Goal: Find specific page/section: Find specific page/section

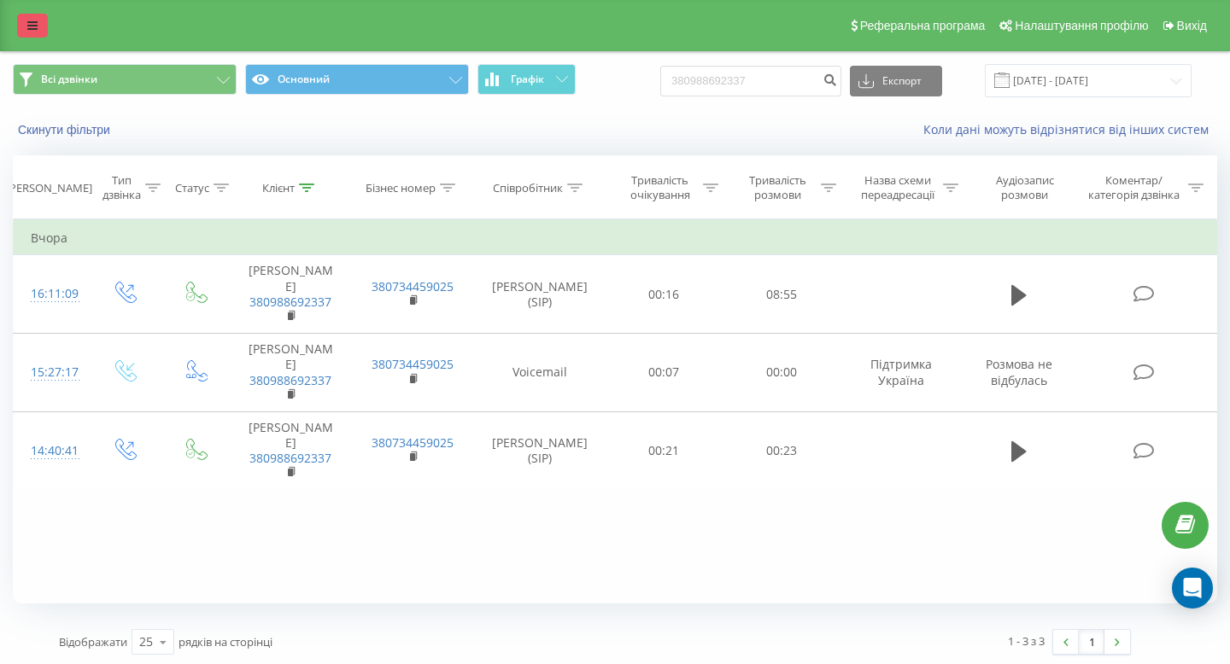
click at [26, 20] on link at bounding box center [32, 26] width 31 height 24
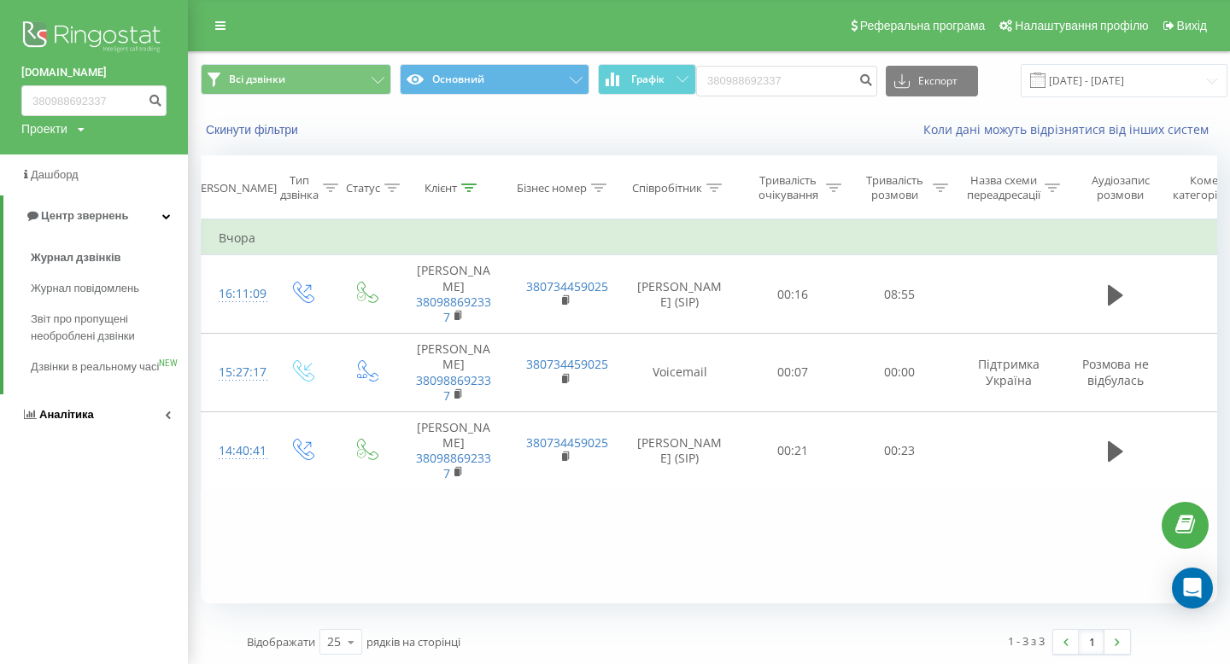
click at [67, 421] on span "Аналiтика" at bounding box center [66, 414] width 55 height 13
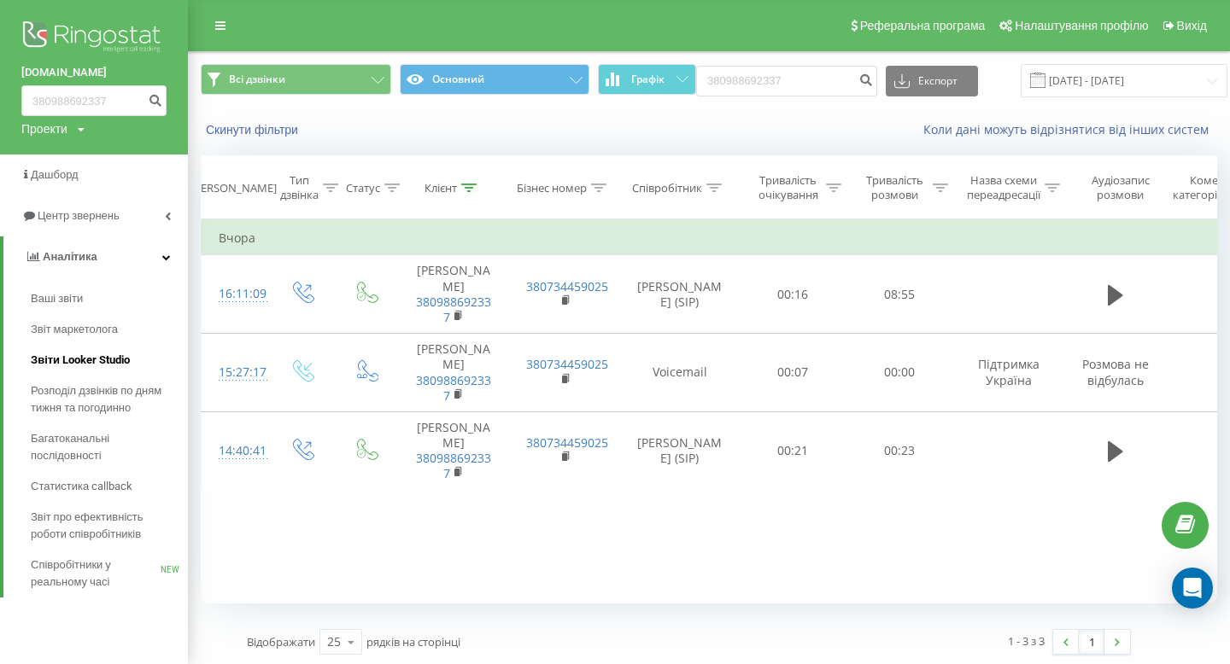
click at [87, 354] on span "Звіти Looker Studio" at bounding box center [80, 360] width 99 height 17
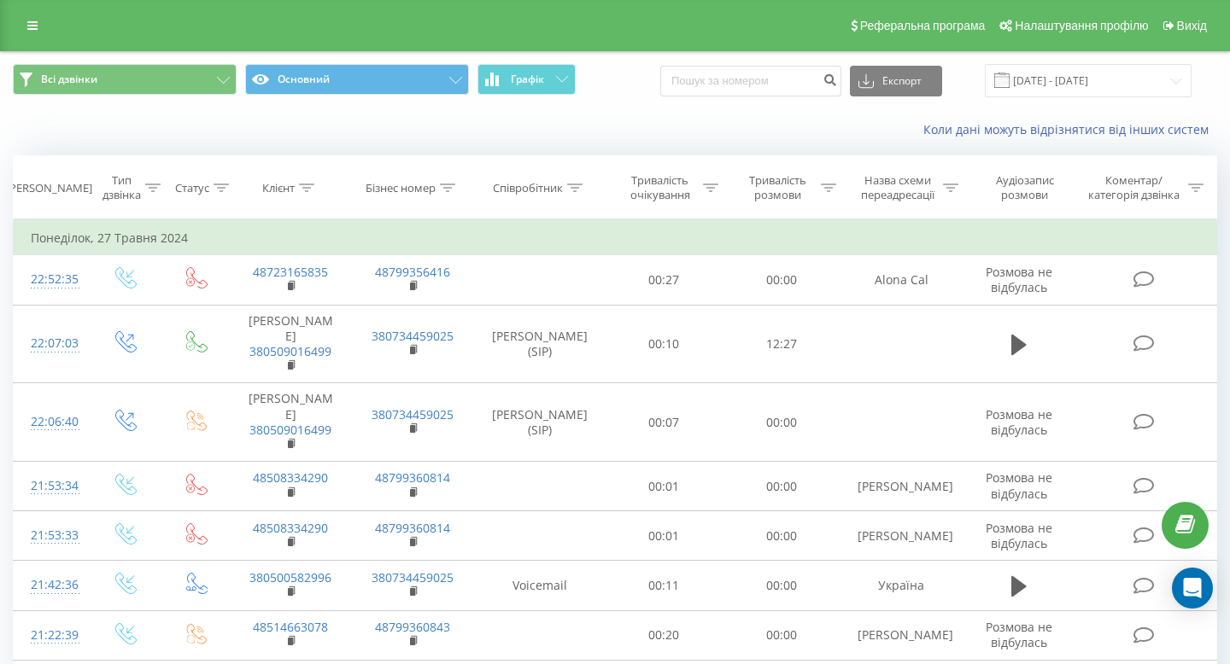
click at [42, 40] on div "Реферальна програма Налаштування профілю Вихід" at bounding box center [615, 25] width 1230 height 51
click at [39, 36] on link at bounding box center [32, 26] width 31 height 24
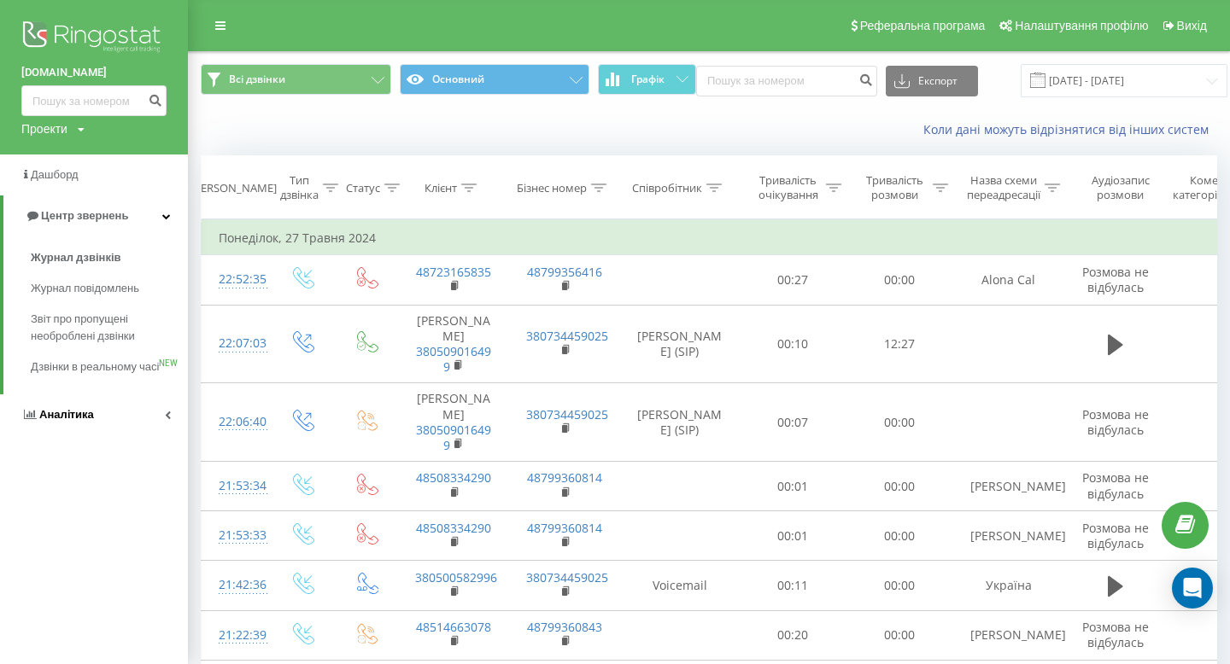
click at [94, 420] on link "Аналiтика" at bounding box center [94, 415] width 188 height 41
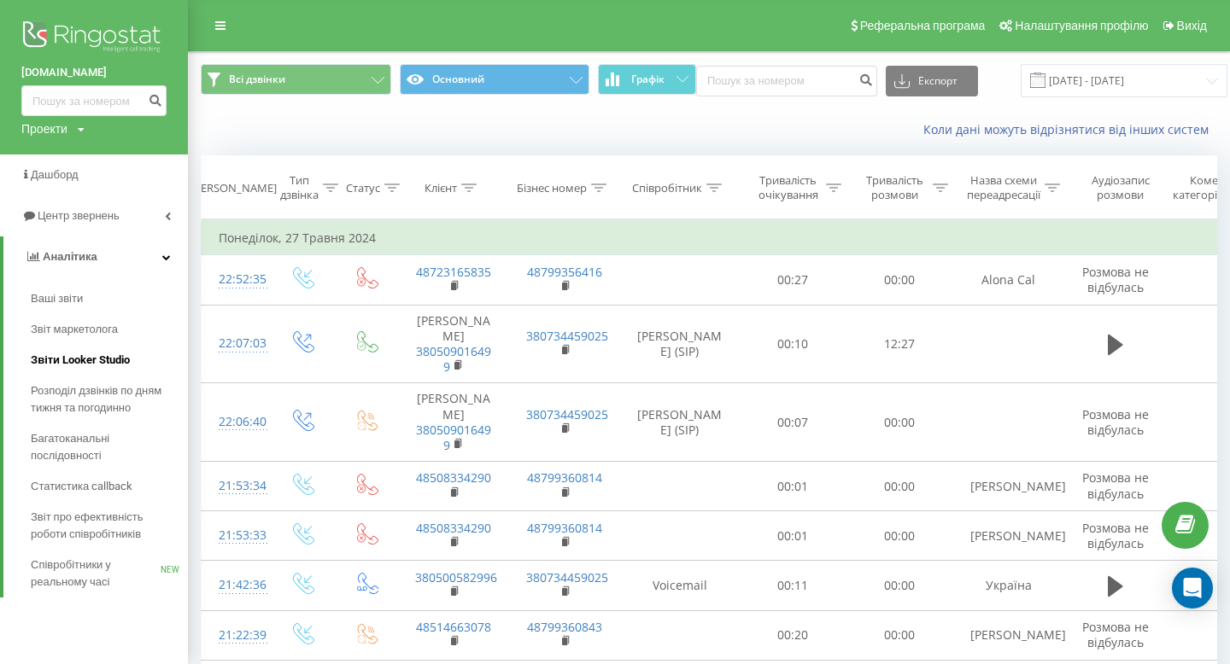
click at [96, 360] on span "Звіти Looker Studio" at bounding box center [80, 360] width 99 height 17
